Goal: Information Seeking & Learning: Learn about a topic

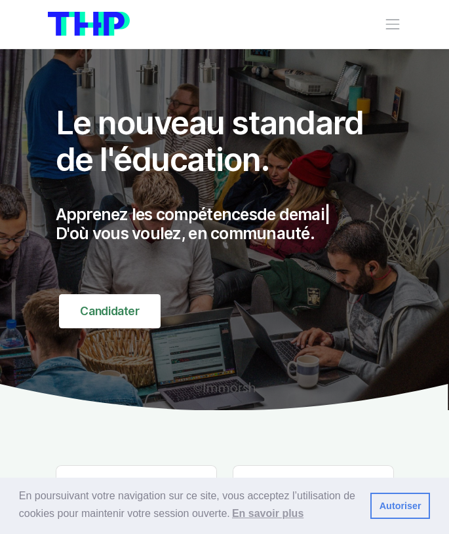
click at [384, 18] on div "Nos parcours Tous nos parcours index Découvrez votre futur arbre de compétences…" at bounding box center [225, 24] width 354 height 30
click at [389, 26] on span "Toggle navigation" at bounding box center [392, 24] width 17 height 17
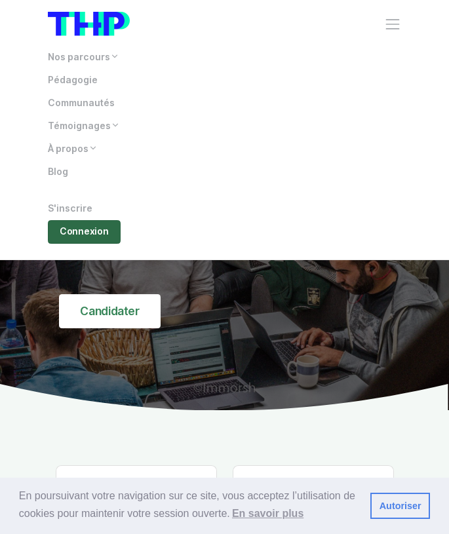
click at [85, 234] on link "Connexion" at bounding box center [84, 231] width 73 height 23
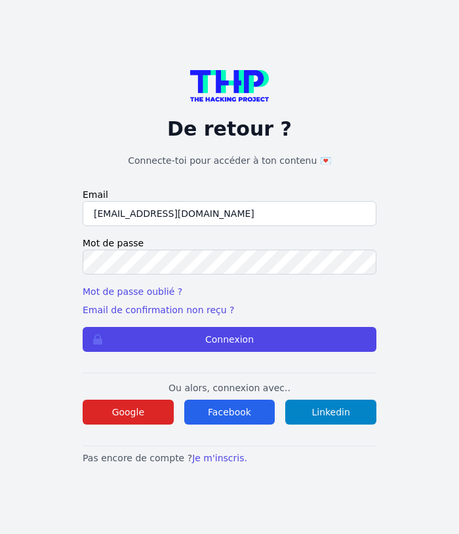
type input "[EMAIL_ADDRESS][DOMAIN_NAME]"
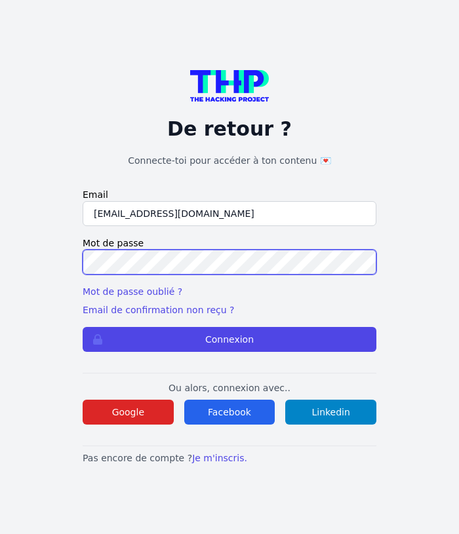
click at [230, 339] on button "Connexion" at bounding box center [230, 339] width 294 height 25
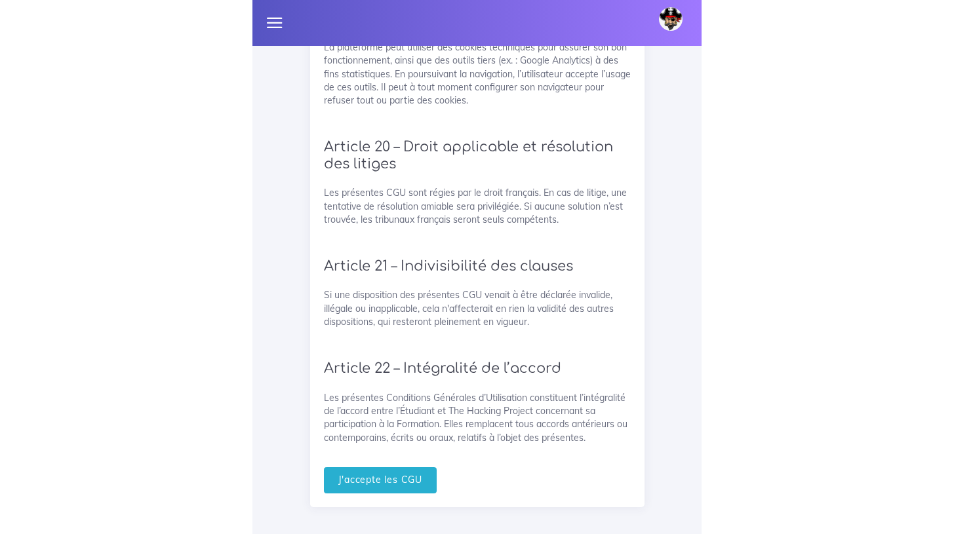
scroll to position [2917, 0]
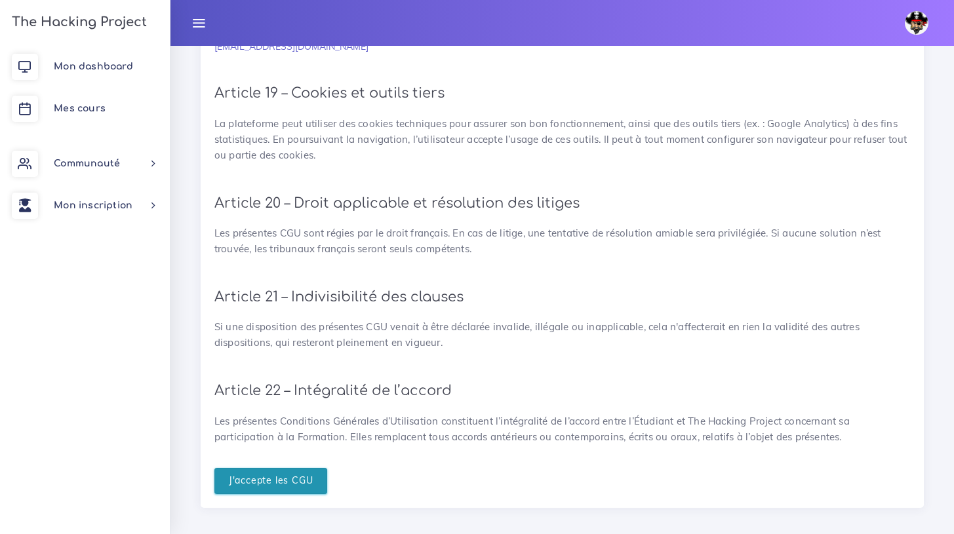
click at [249, 471] on input "J'accepte les CGU" at bounding box center [270, 481] width 113 height 27
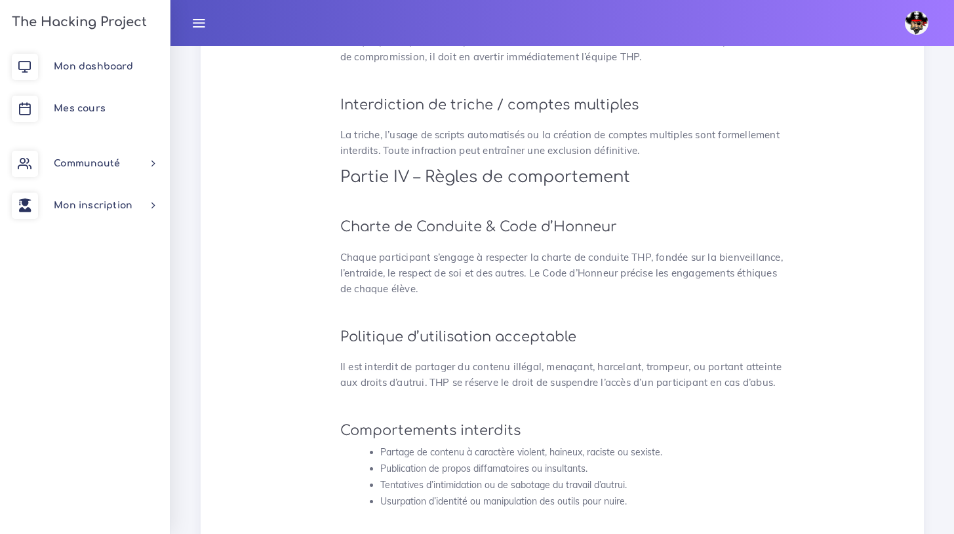
scroll to position [3445, 0]
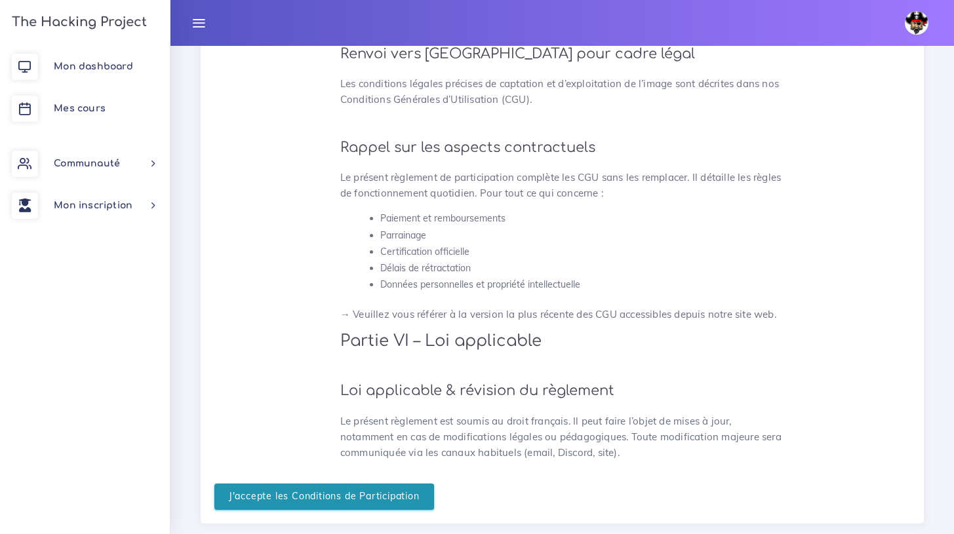
click at [289, 484] on input "J'accepte les Conditions de Participation" at bounding box center [324, 497] width 220 height 27
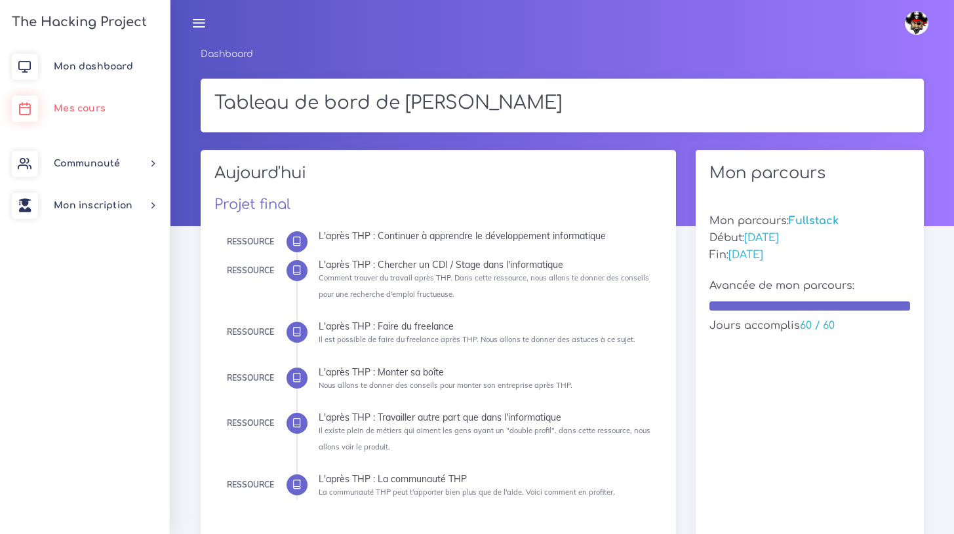
click at [67, 106] on span "Mes cours" at bounding box center [80, 109] width 52 height 10
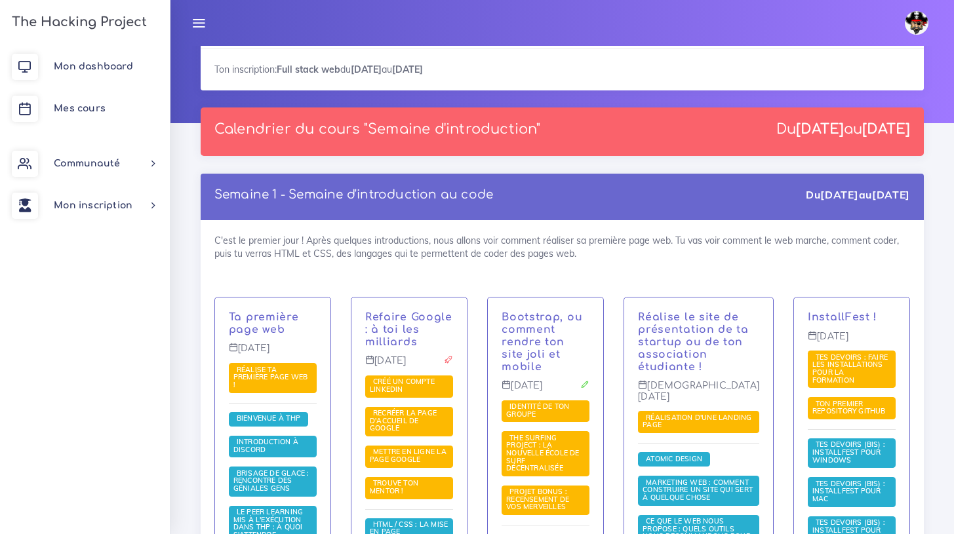
scroll to position [325, 0]
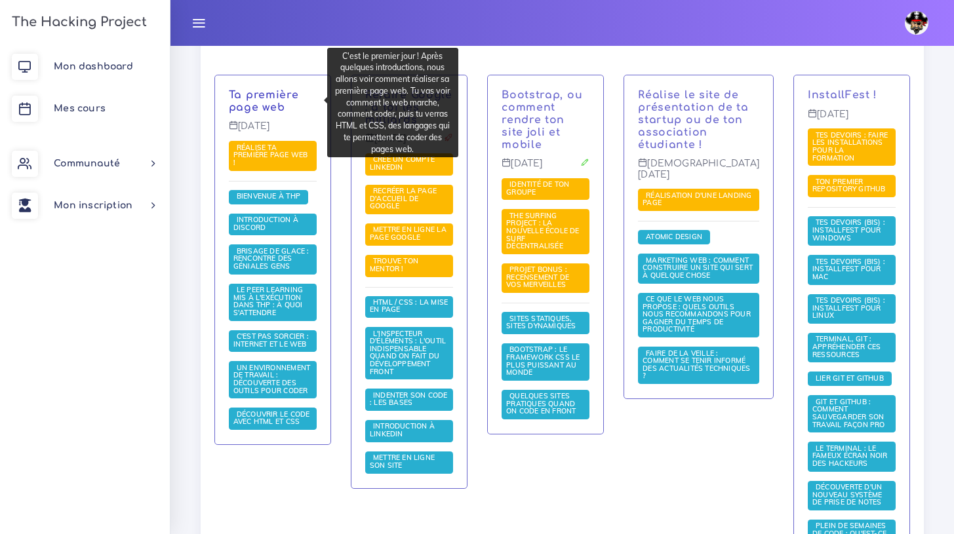
click at [244, 92] on link "Ta première page web" at bounding box center [264, 101] width 70 height 24
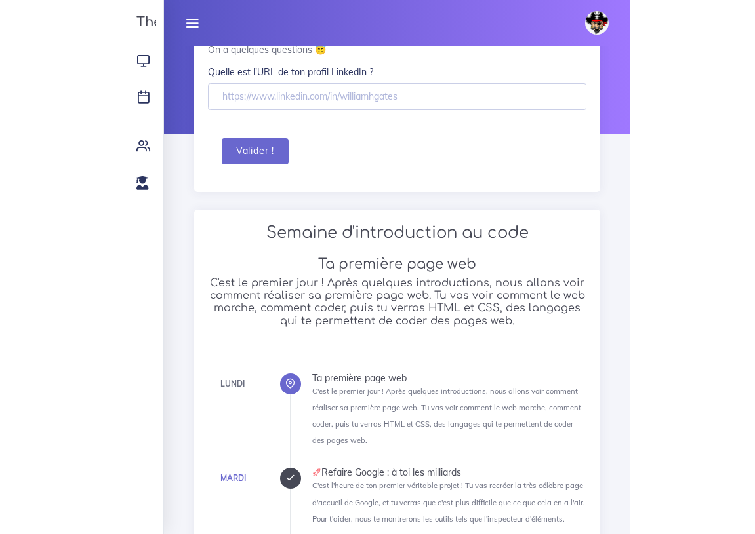
scroll to position [75, 0]
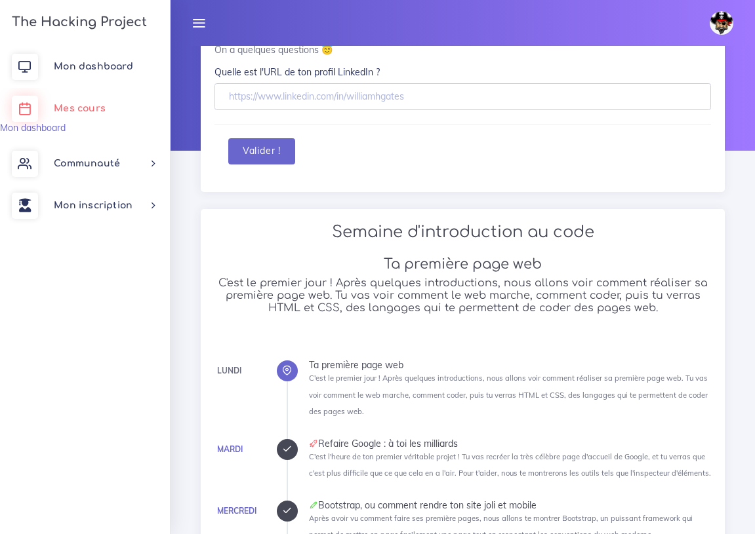
click at [62, 104] on span "Mes cours" at bounding box center [80, 109] width 52 height 10
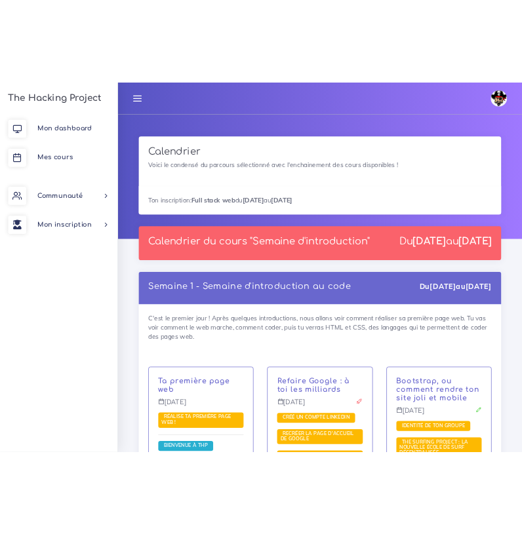
scroll to position [16, 0]
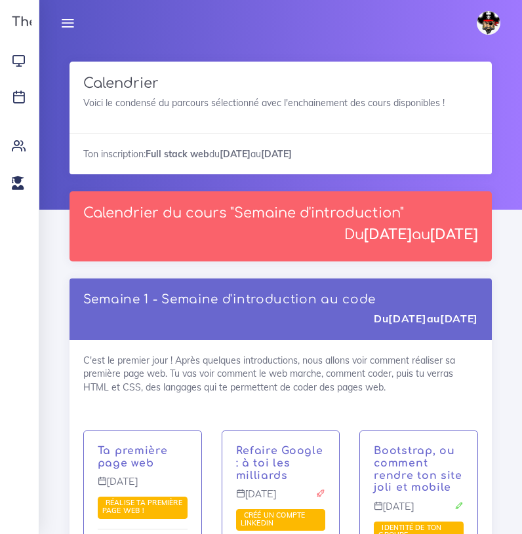
click at [71, 18] on icon at bounding box center [67, 23] width 14 height 14
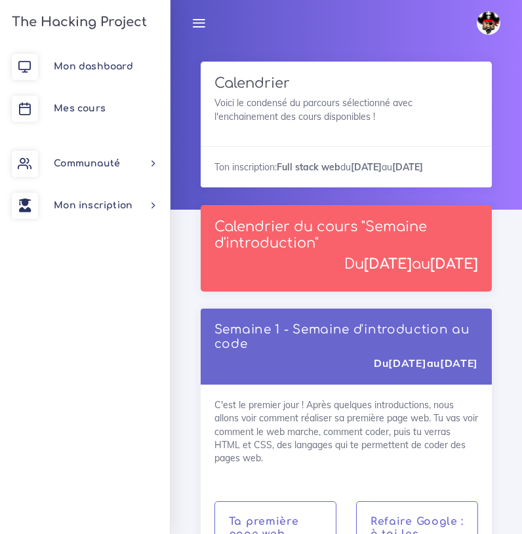
click at [195, 23] on icon at bounding box center [198, 23] width 14 height 14
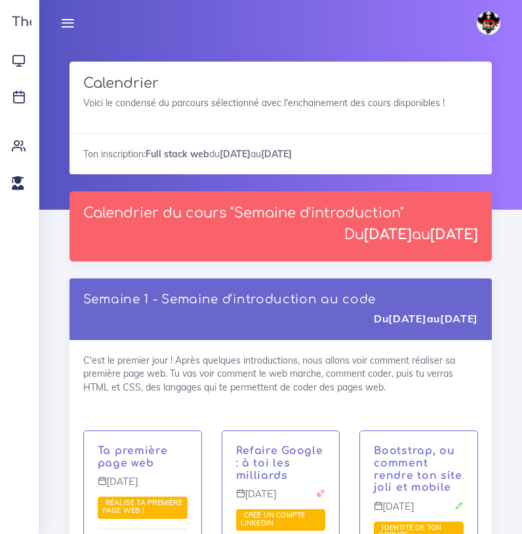
click at [51, 129] on div at bounding box center [280, 120] width 483 height 180
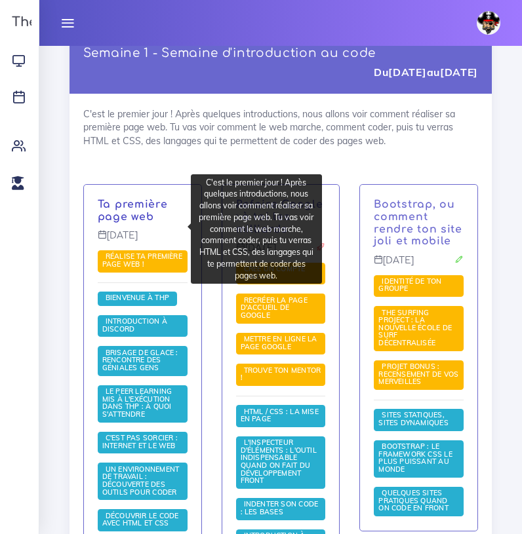
scroll to position [258, 0]
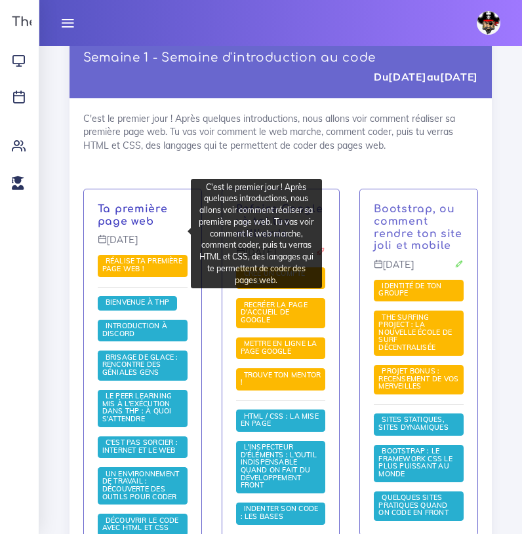
click at [129, 228] on link "Ta première page web" at bounding box center [133, 215] width 70 height 24
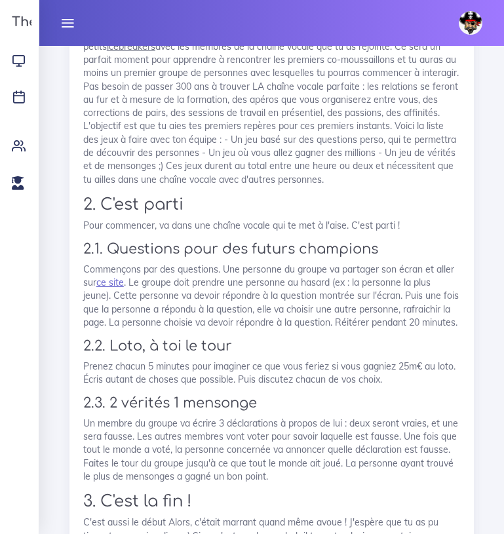
scroll to position [4496, 0]
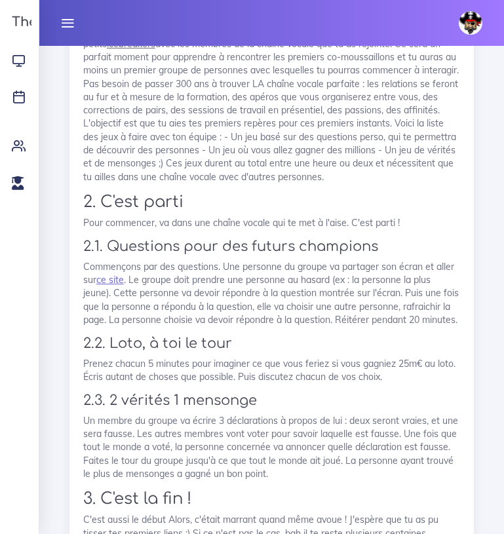
copy p "déontologie"
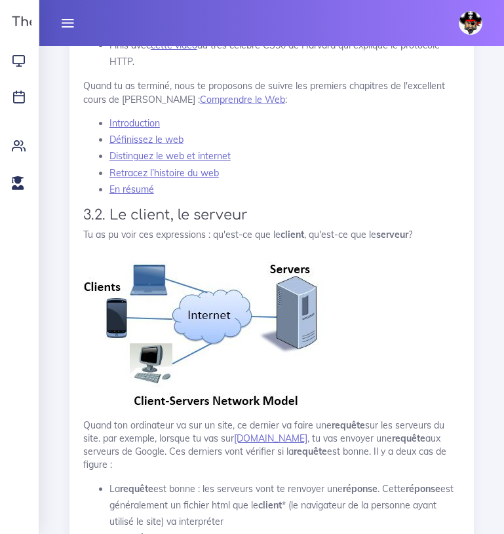
scroll to position [8631, 0]
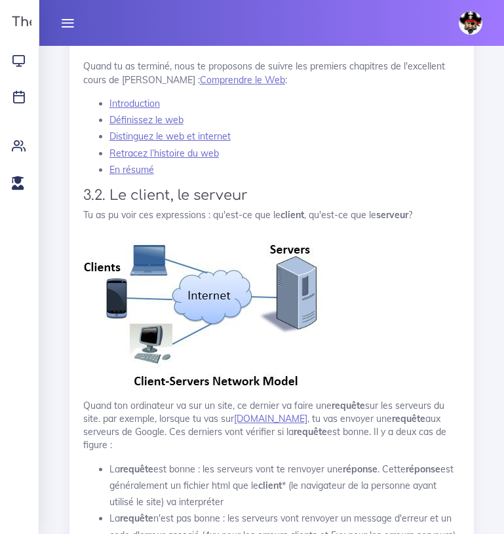
drag, startPoint x: 119, startPoint y: 92, endPoint x: 287, endPoint y: 383, distance: 336.1
drag, startPoint x: 119, startPoint y: 92, endPoint x: 298, endPoint y: 95, distance: 179.1
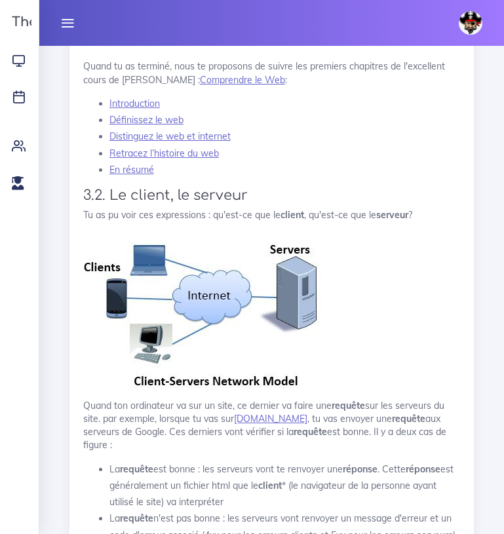
copy h5 "Structure d'une bonne question"
drag, startPoint x: 94, startPoint y: 112, endPoint x: 351, endPoint y: 388, distance: 376.3
copy ol "Commence par dire ce que tu comptes faire. La mise en contexte est très importa…"
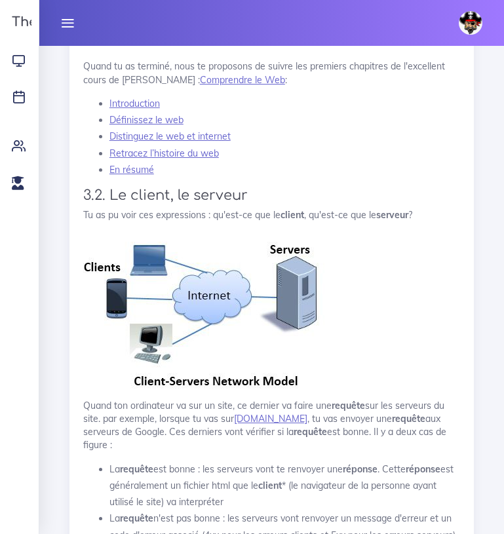
drag, startPoint x: 42, startPoint y: 392, endPoint x: 127, endPoint y: 237, distance: 176.7
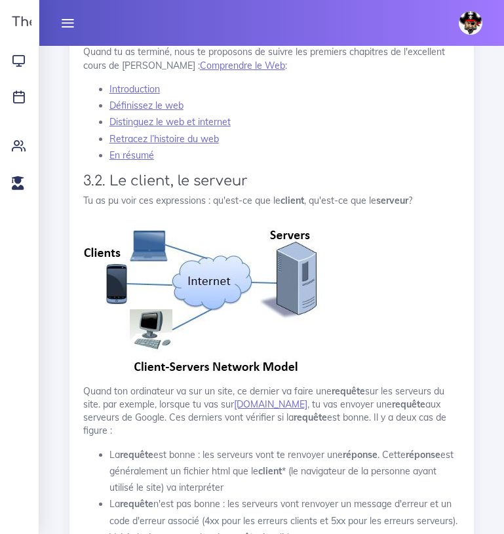
scroll to position [8697, 0]
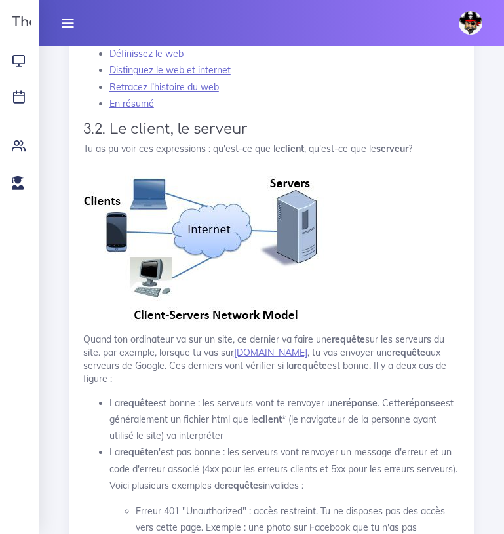
drag, startPoint x: 249, startPoint y: 232, endPoint x: 245, endPoint y: 225, distance: 8.0
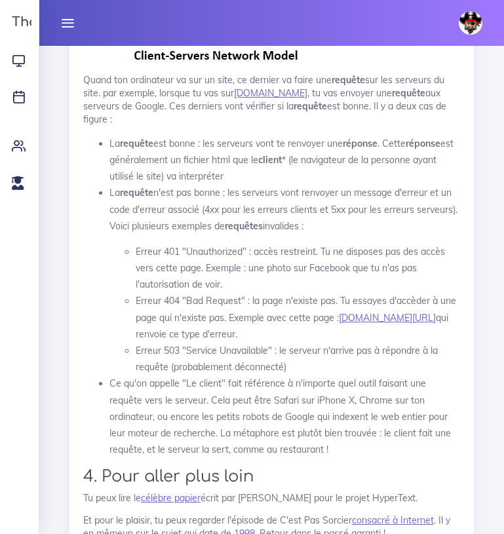
scroll to position [8959, 0]
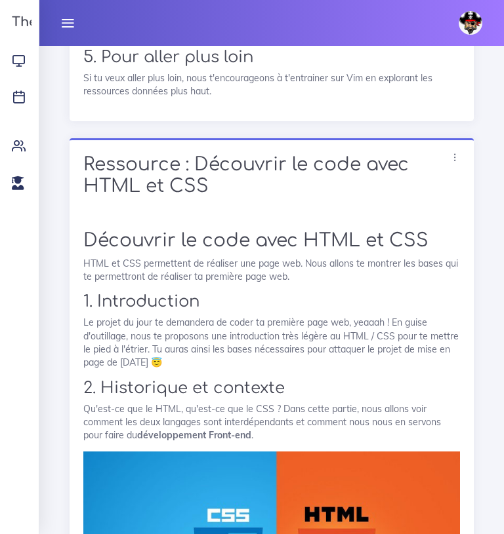
scroll to position [10483, 0]
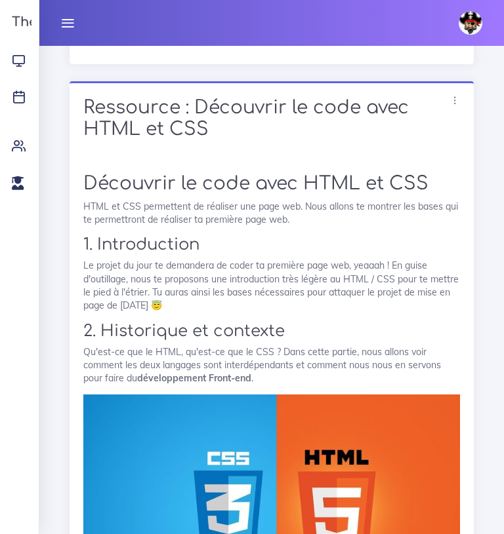
scroll to position [10537, 0]
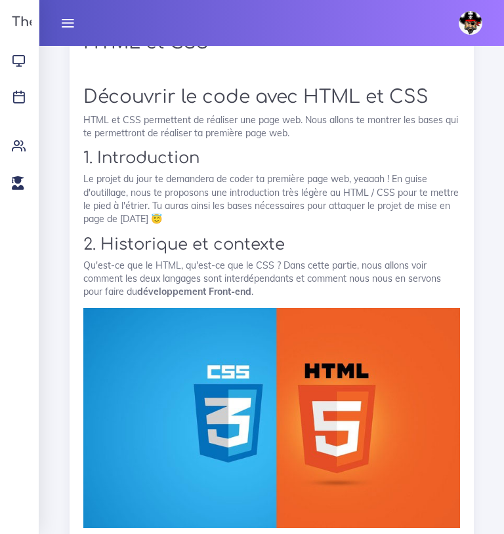
scroll to position [10624, 0]
